Goal: Task Accomplishment & Management: Use online tool/utility

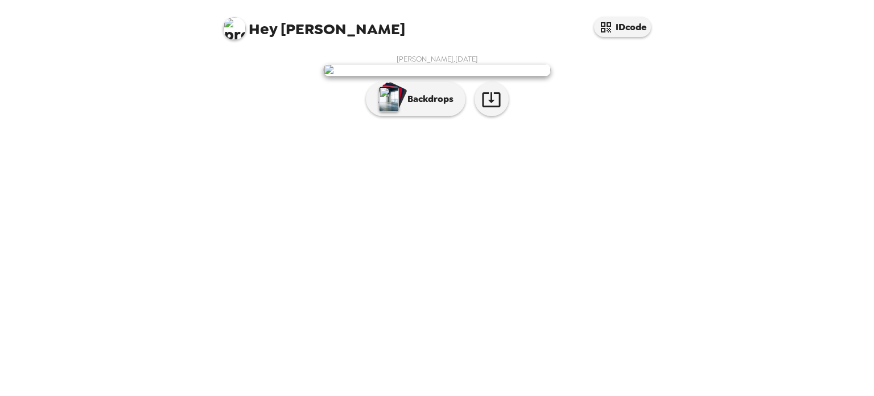
scroll to position [16, 0]
click at [430, 106] on p "Backdrops" at bounding box center [428, 99] width 52 height 14
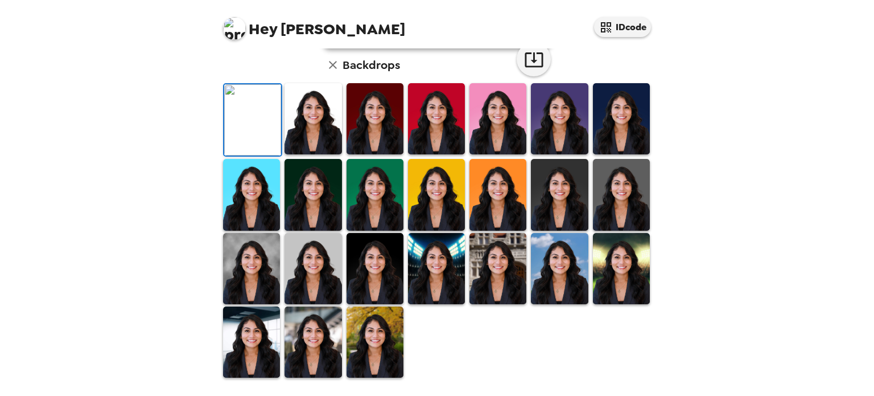
scroll to position [130, 0]
click at [542, 154] on img at bounding box center [559, 118] width 57 height 71
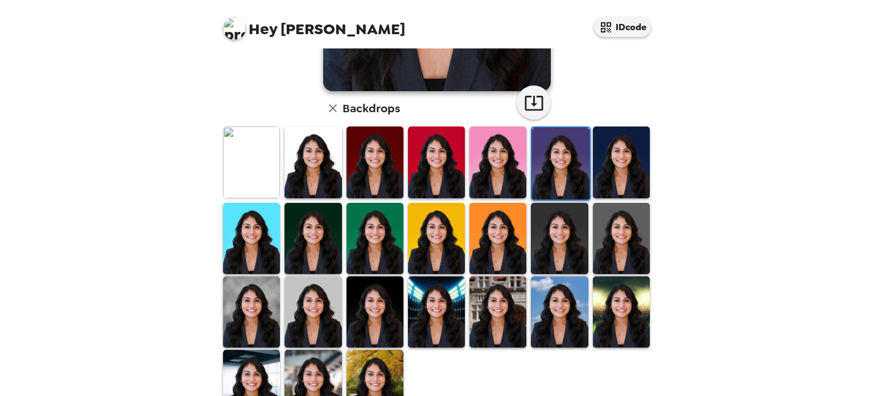
scroll to position [285, 0]
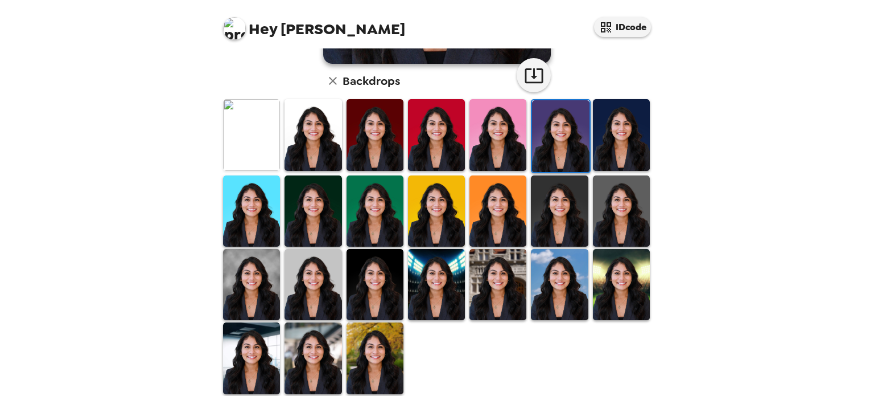
click at [425, 276] on img at bounding box center [436, 284] width 57 height 71
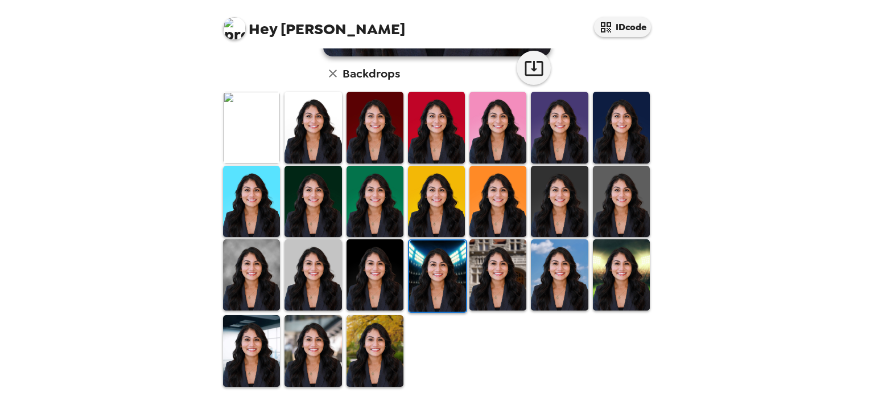
scroll to position [294, 0]
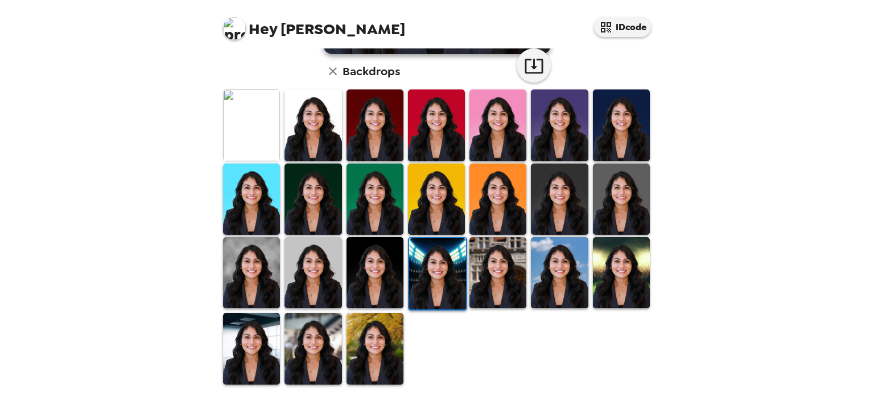
click at [388, 123] on img at bounding box center [375, 124] width 57 height 71
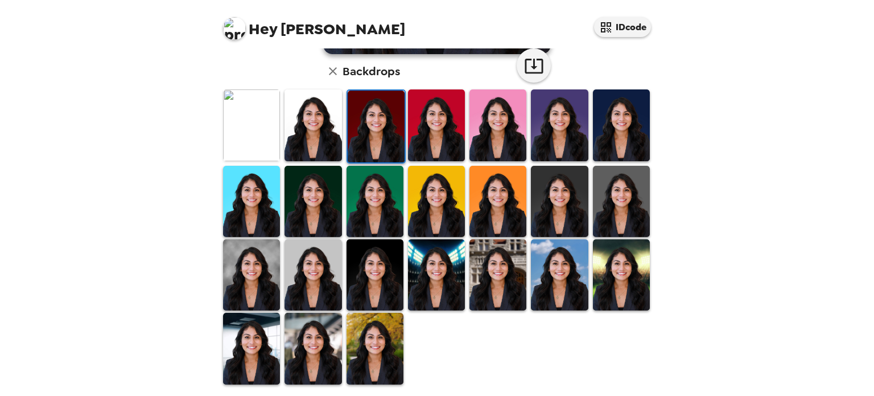
click at [319, 257] on img at bounding box center [313, 274] width 57 height 71
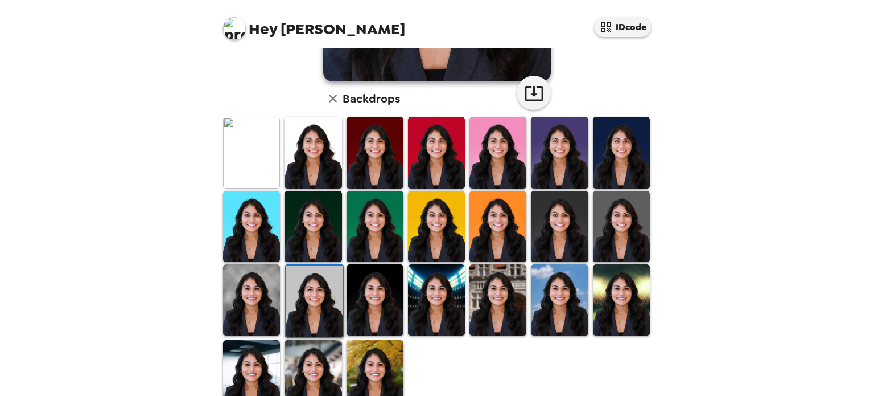
scroll to position [285, 0]
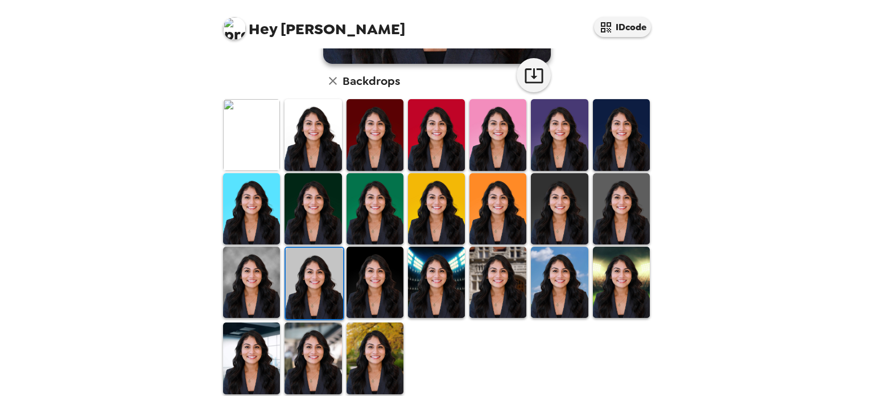
click at [248, 168] on img at bounding box center [251, 134] width 57 height 71
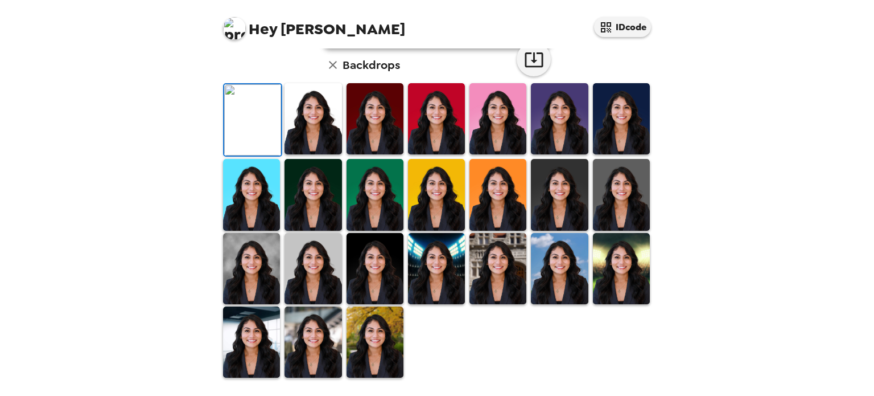
click at [252, 128] on img at bounding box center [252, 119] width 57 height 71
click at [486, 154] on img at bounding box center [498, 118] width 57 height 71
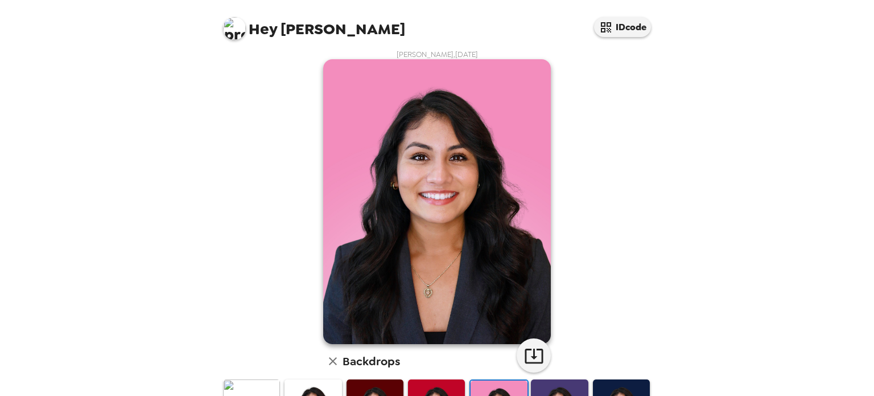
scroll to position [0, 0]
